Goal: Task Accomplishment & Management: Use online tool/utility

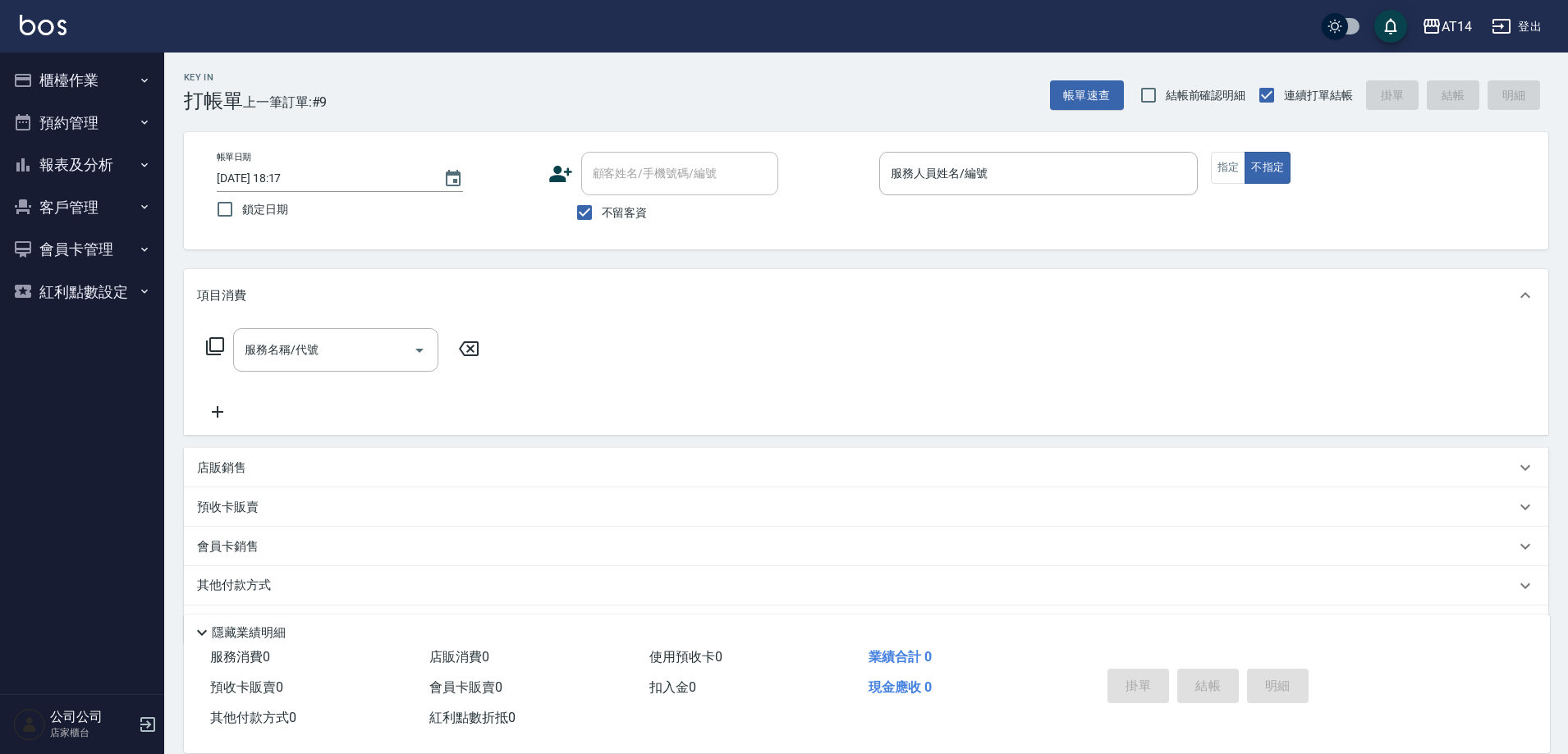
click at [98, 143] on button "預約管理" at bounding box center [82, 123] width 151 height 42
click at [112, 119] on button "預約管理" at bounding box center [82, 123] width 151 height 42
click at [120, 163] on button "報表及分析" at bounding box center [82, 164] width 151 height 42
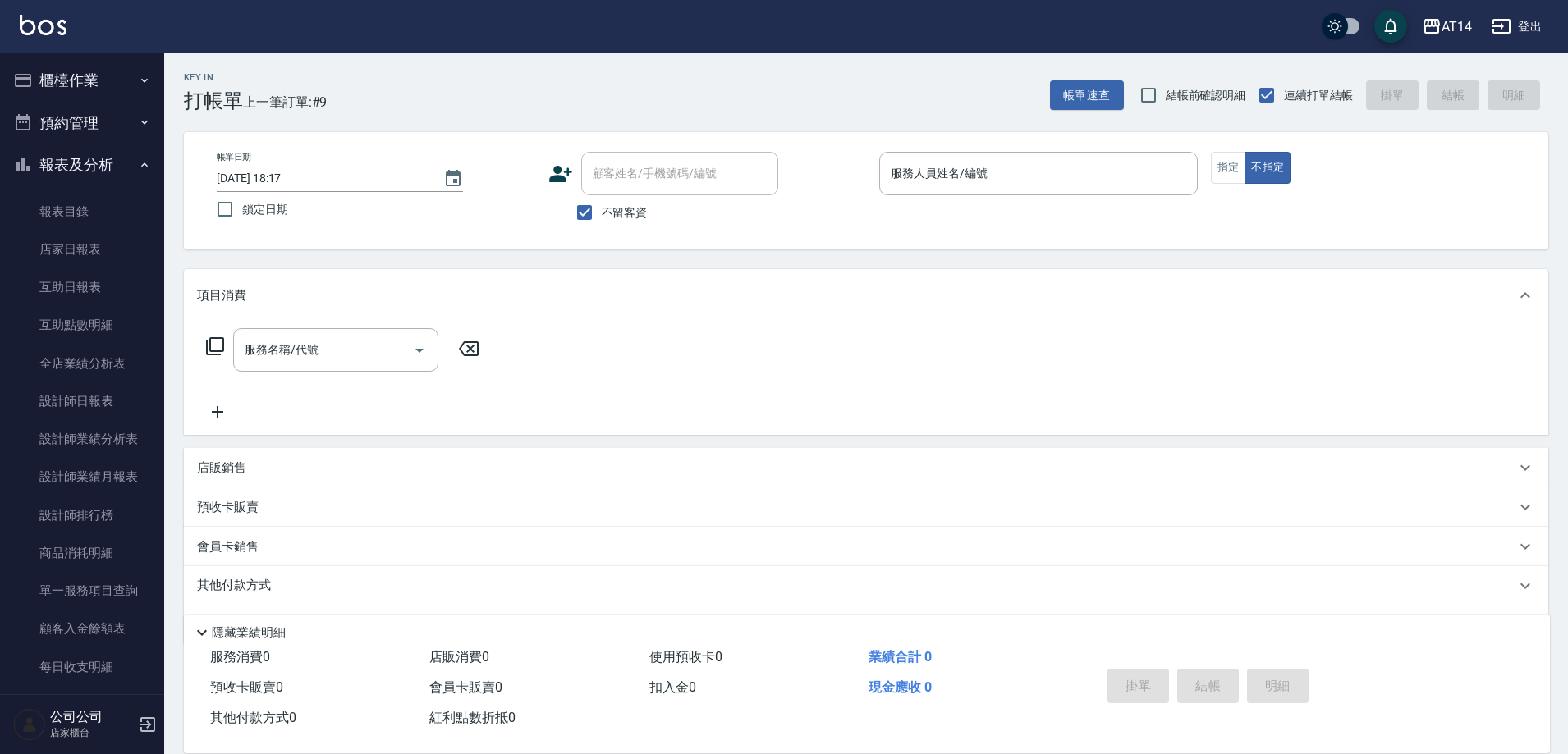
click at [115, 154] on button "報表及分析" at bounding box center [82, 164] width 151 height 42
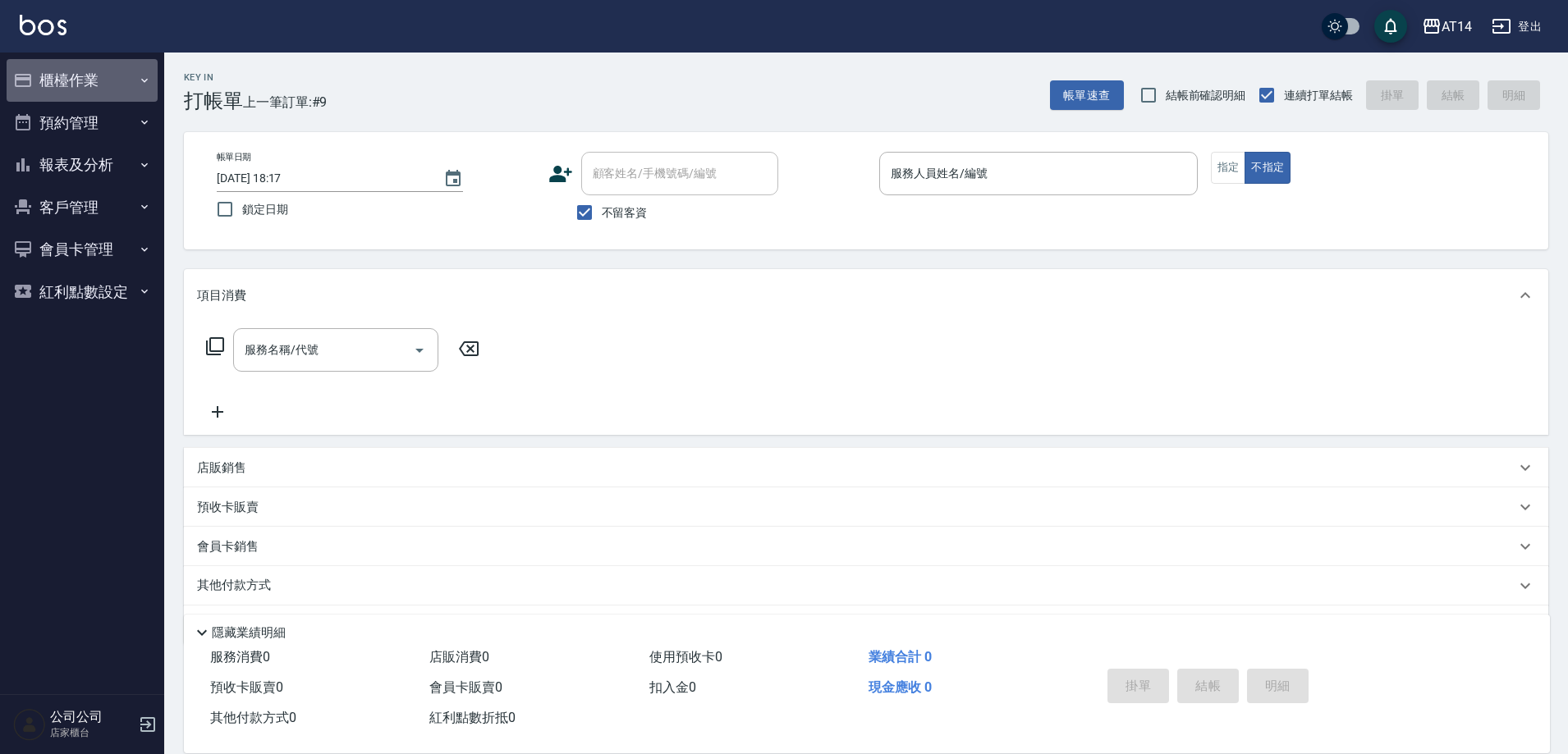
click at [119, 78] on button "櫃檯作業" at bounding box center [82, 80] width 151 height 42
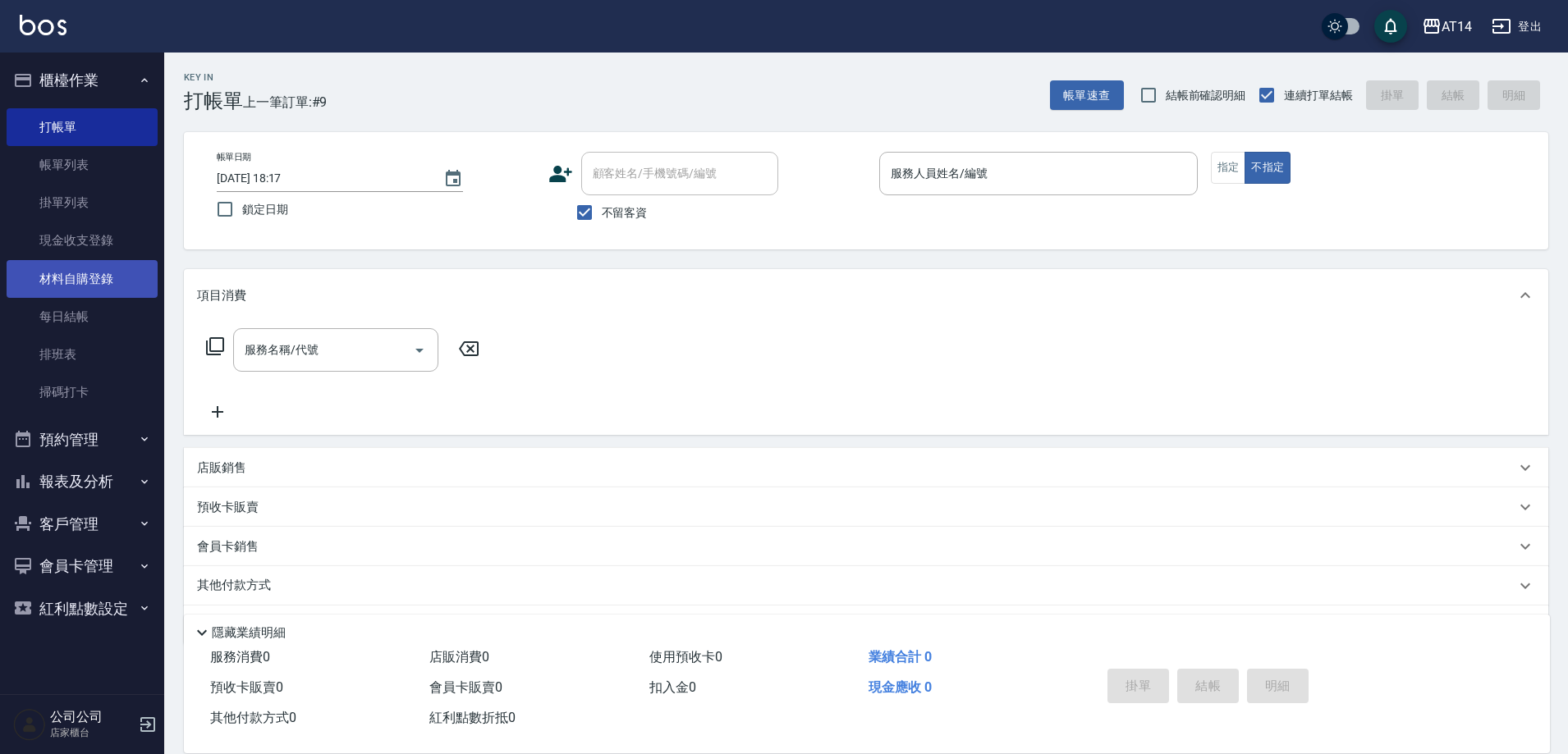
click at [102, 280] on link "材料自購登錄" at bounding box center [82, 279] width 151 height 38
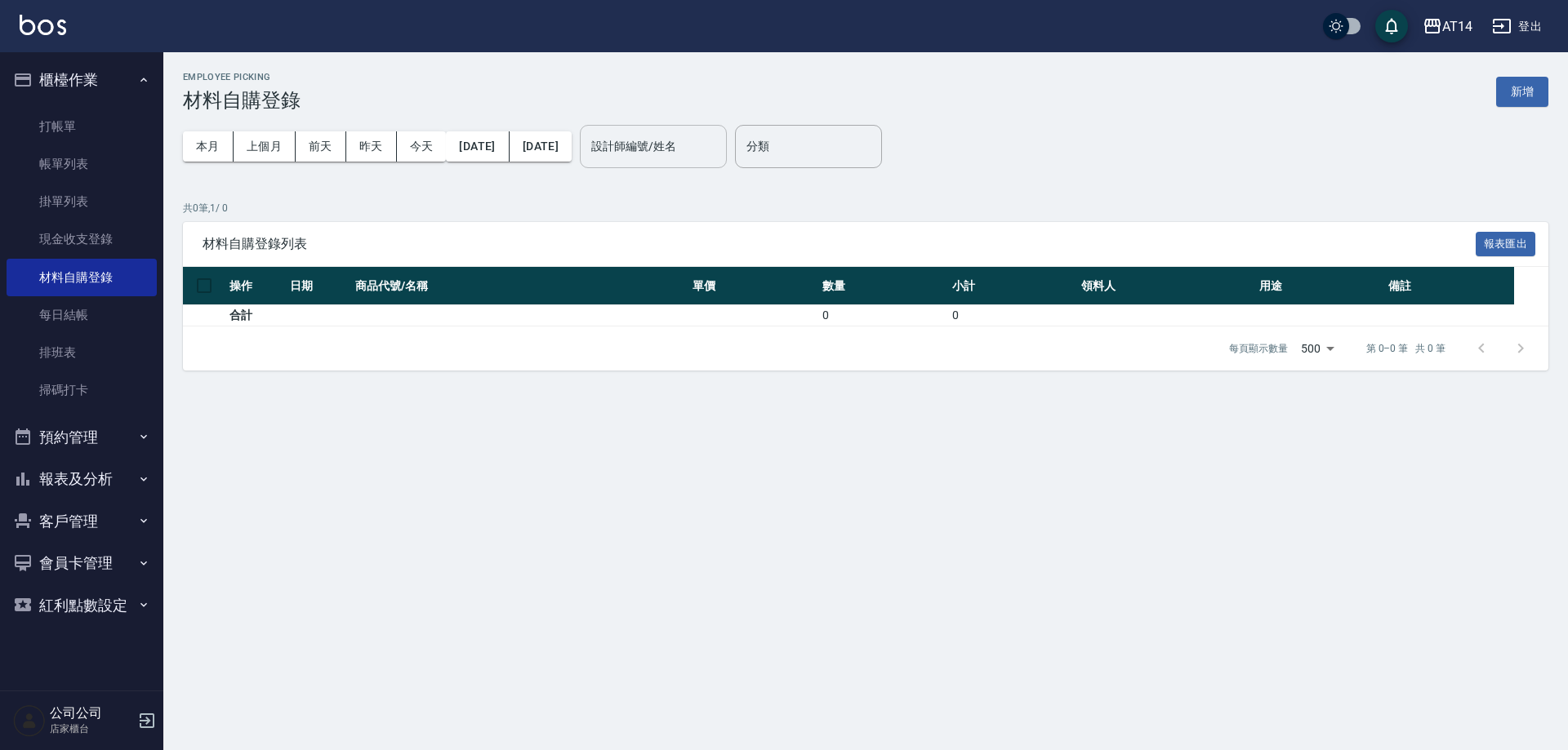
click at [727, 164] on div "設計師編號/姓名" at bounding box center [653, 146] width 147 height 43
type input "Vna-18"
click at [276, 144] on button "上個月" at bounding box center [264, 146] width 62 height 31
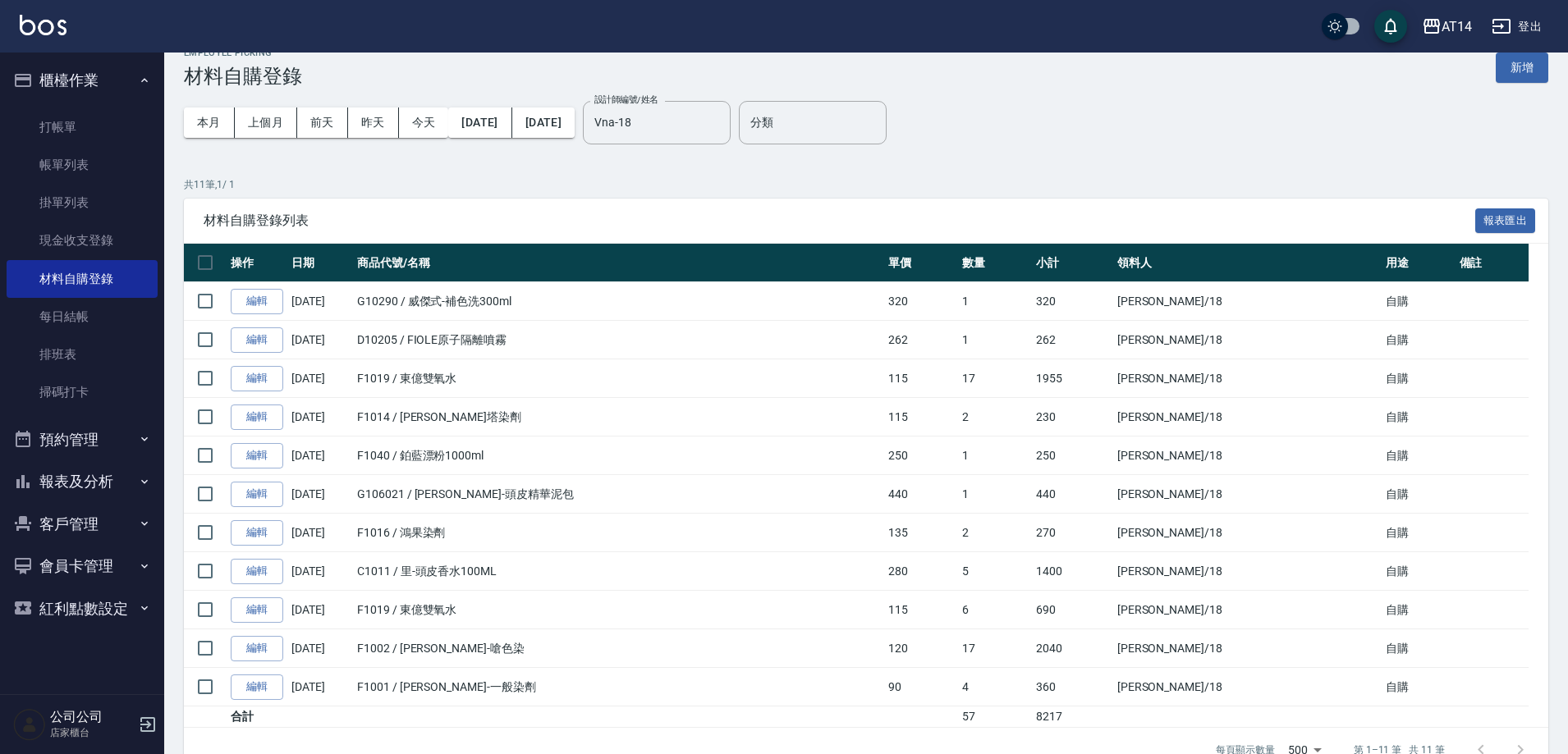
scroll to position [63, 0]
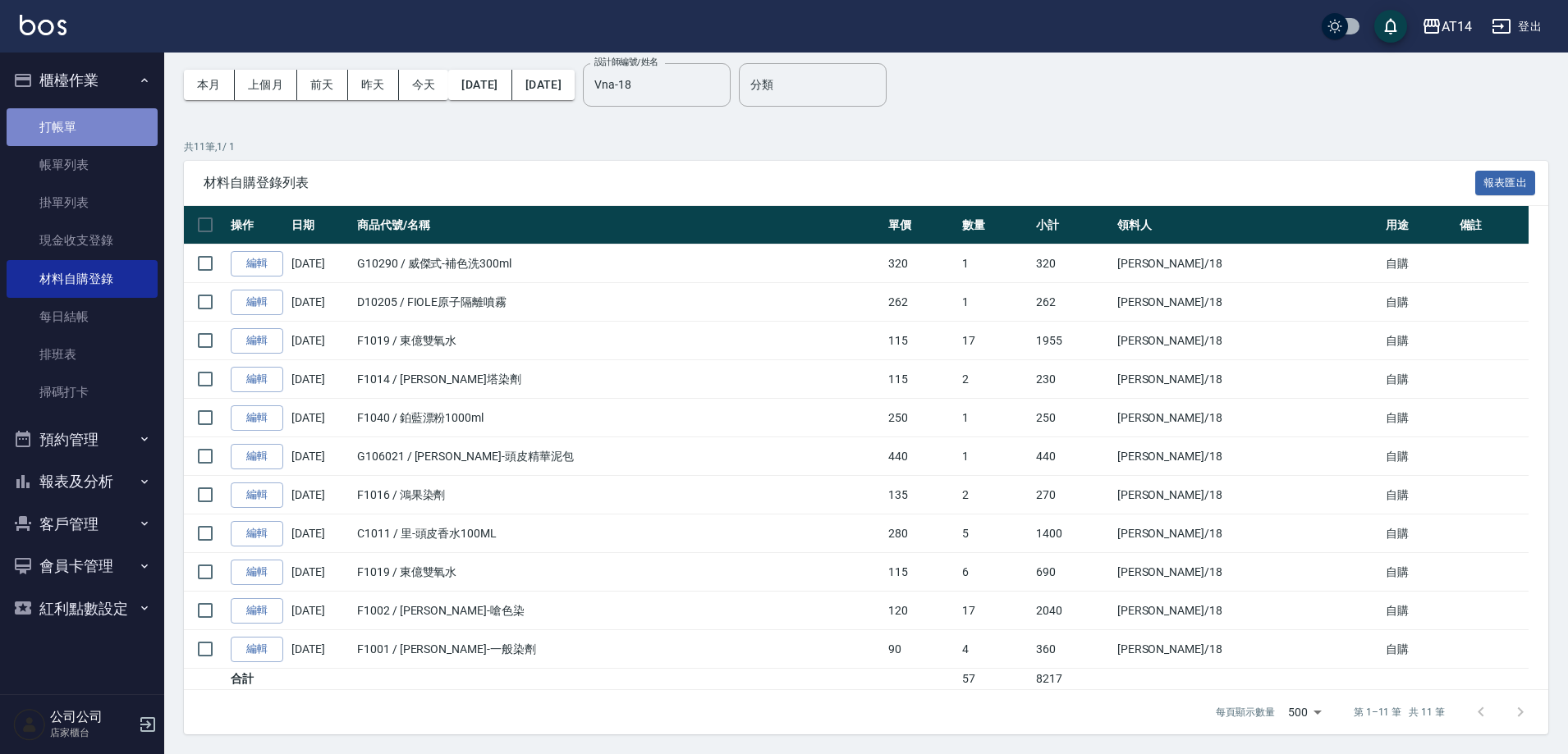
click at [96, 132] on link "打帳單" at bounding box center [82, 127] width 151 height 38
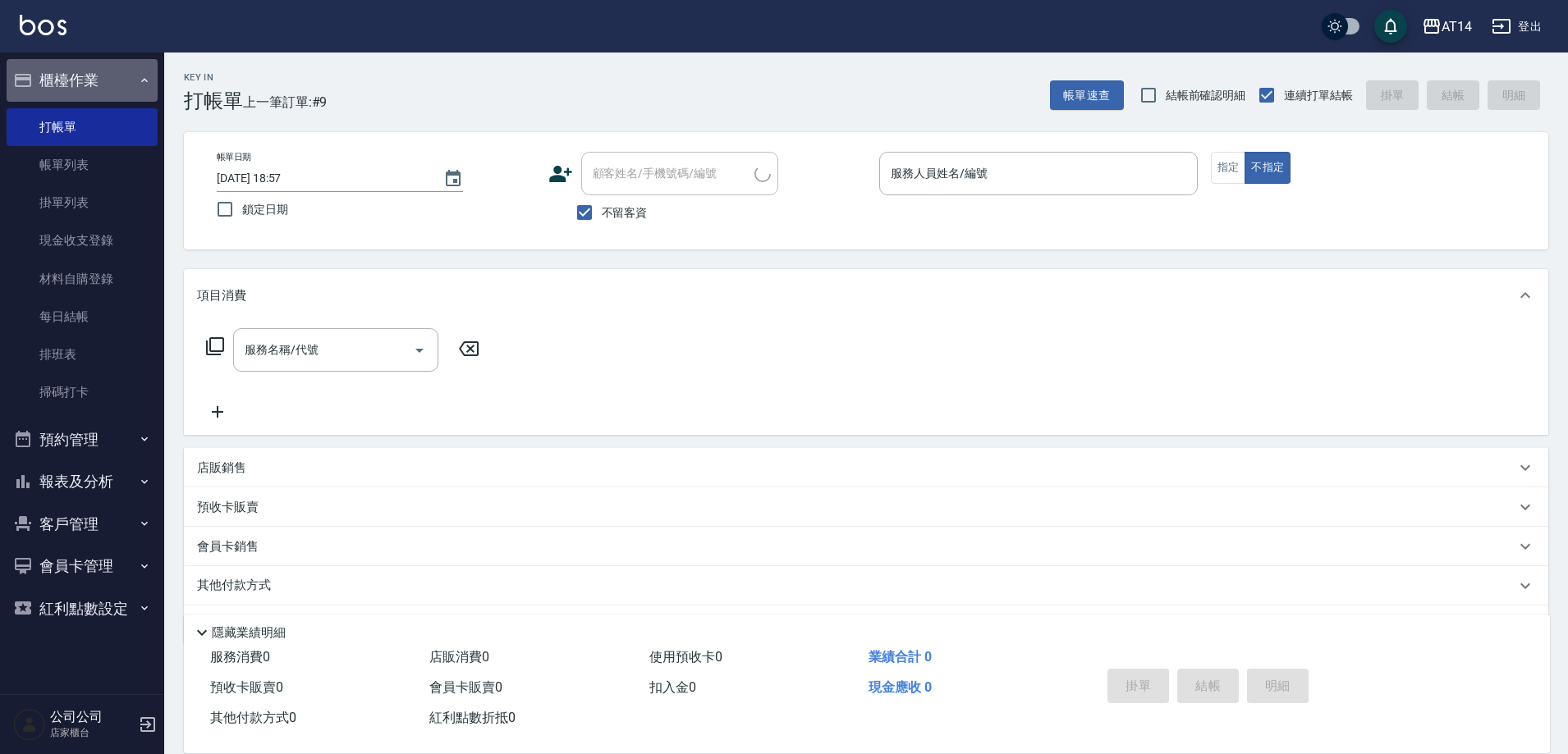
click at [114, 88] on button "櫃檯作業" at bounding box center [82, 80] width 151 height 42
